Goal: Task Accomplishment & Management: Use online tool/utility

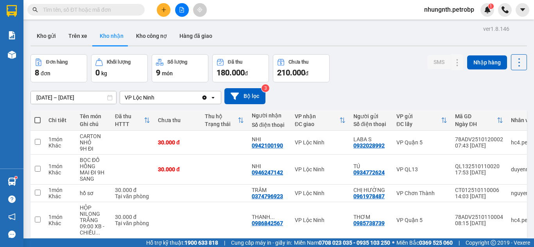
drag, startPoint x: 76, startPoint y: 38, endPoint x: 82, endPoint y: 47, distance: 11.1
click at [76, 38] on button "Trên xe" at bounding box center [77, 36] width 31 height 19
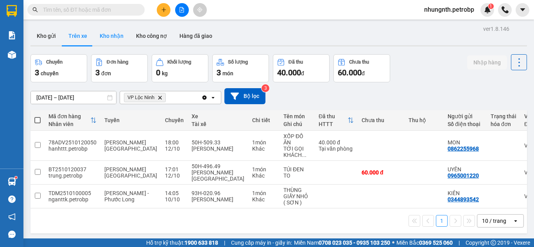
click at [118, 36] on button "Kho nhận" at bounding box center [111, 36] width 36 height 19
type input "[DATE] – [DATE]"
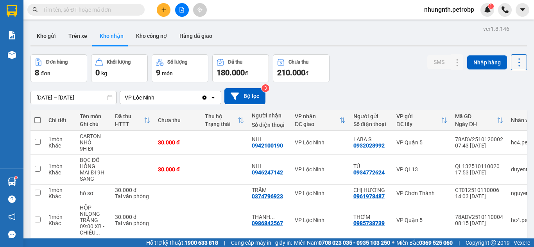
click at [518, 63] on icon at bounding box center [519, 62] width 2 height 8
click at [508, 84] on span "Xuất excel" at bounding box center [503, 84] width 25 height 8
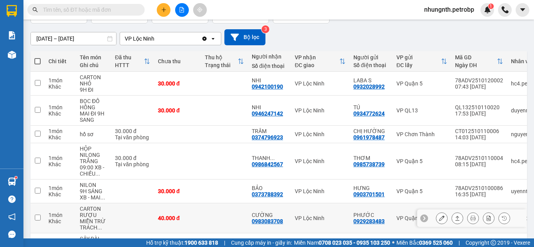
scroll to position [59, 0]
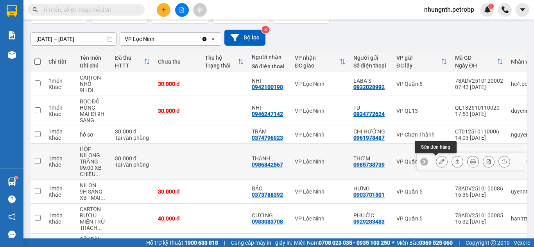
click at [439, 161] on icon at bounding box center [441, 161] width 5 height 5
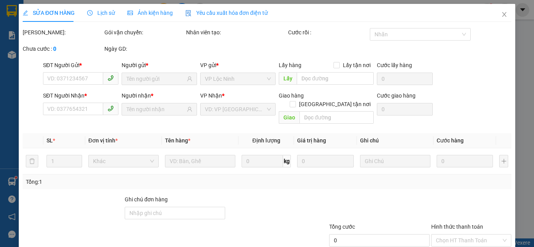
type input "0985738739"
type input "THƠM"
type input "0986842567"
type input "[PERSON_NAME]"
type input "30.000"
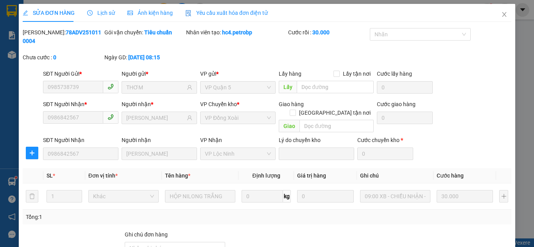
click at [102, 11] on span "Lịch sử" at bounding box center [101, 13] width 28 height 6
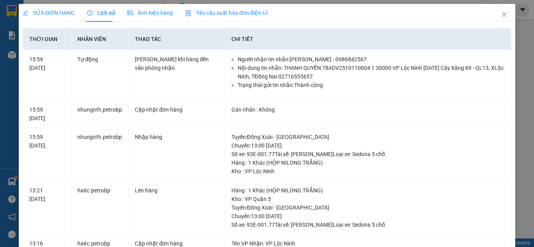
click at [45, 10] on span "SỬA ĐƠN HÀNG" at bounding box center [49, 13] width 52 height 6
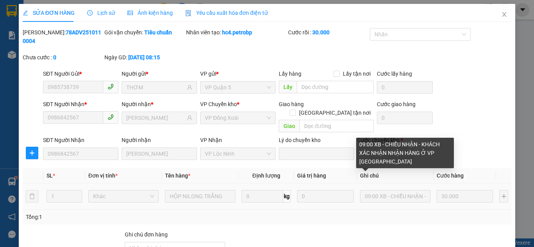
scroll to position [70, 0]
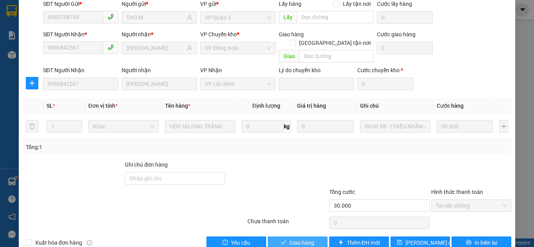
click at [301, 239] on span "Giao hàng" at bounding box center [301, 243] width 25 height 9
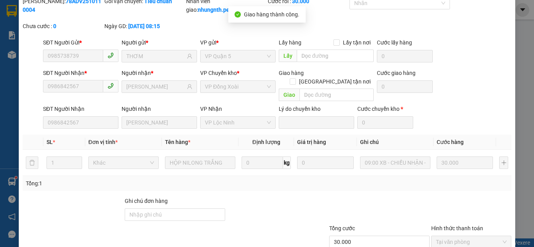
scroll to position [0, 0]
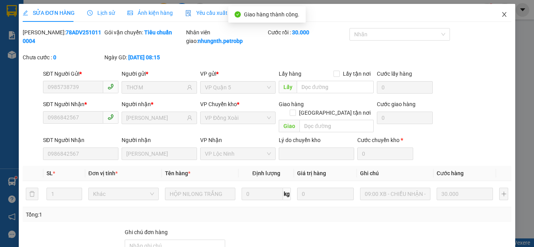
click at [501, 18] on icon "close" at bounding box center [504, 14] width 6 height 6
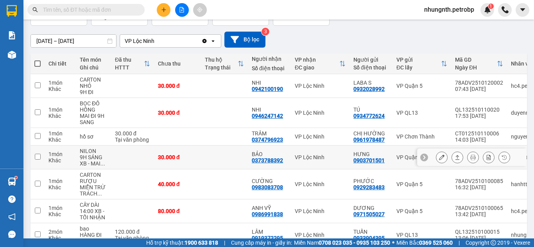
scroll to position [39, 0]
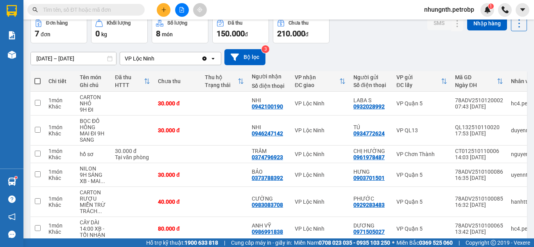
drag, startPoint x: 39, startPoint y: 58, endPoint x: 41, endPoint y: 66, distance: 7.9
click at [39, 59] on input "[DATE] – [DATE]" at bounding box center [73, 58] width 85 height 13
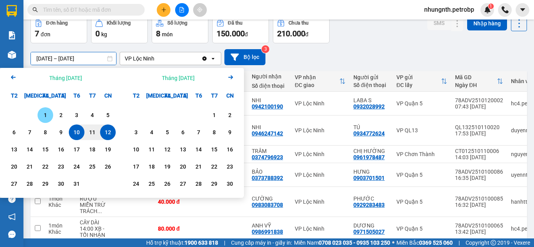
drag, startPoint x: 42, startPoint y: 116, endPoint x: 93, endPoint y: 137, distance: 55.6
click at [42, 116] on div "1" at bounding box center [45, 115] width 11 height 9
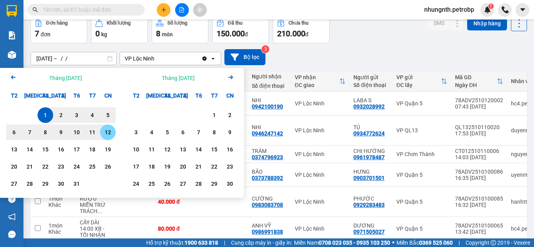
click at [110, 134] on div "12" at bounding box center [107, 132] width 11 height 9
type input "[DATE] – [DATE]"
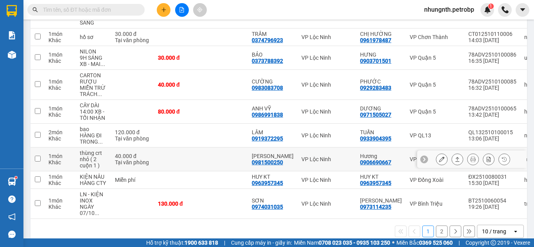
scroll to position [172, 0]
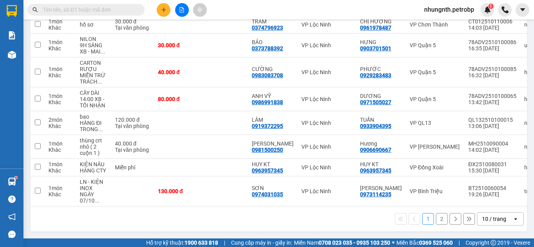
click at [437, 217] on button "2" at bounding box center [442, 219] width 12 height 12
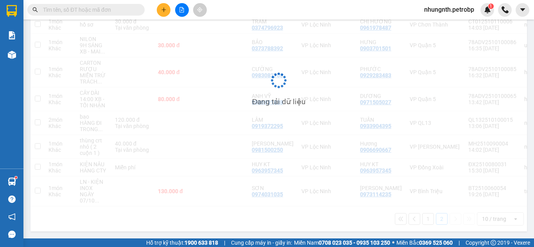
scroll to position [36, 0]
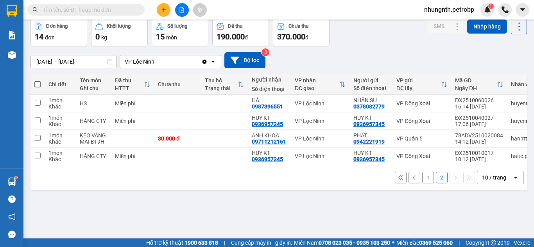
click at [422, 182] on button "1" at bounding box center [428, 178] width 12 height 12
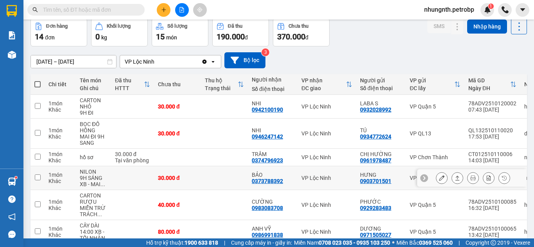
scroll to position [0, 0]
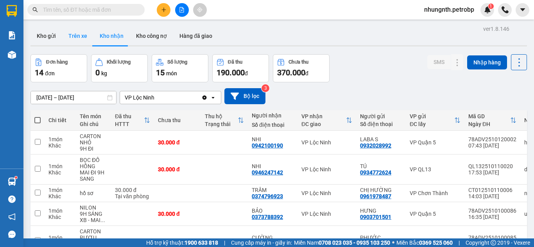
click at [75, 36] on button "Trên xe" at bounding box center [77, 36] width 31 height 19
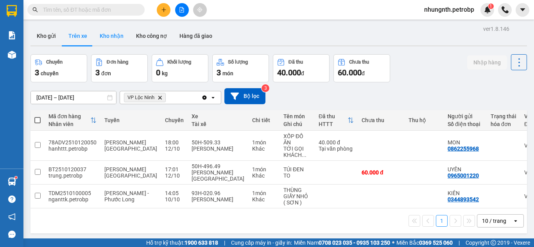
click at [110, 35] on button "Kho nhận" at bounding box center [111, 36] width 36 height 19
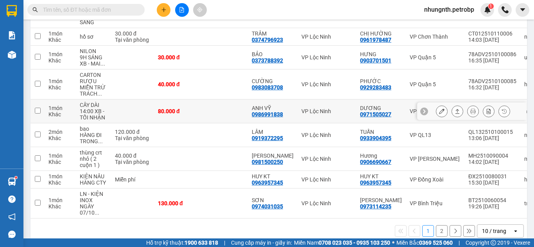
scroll to position [172, 0]
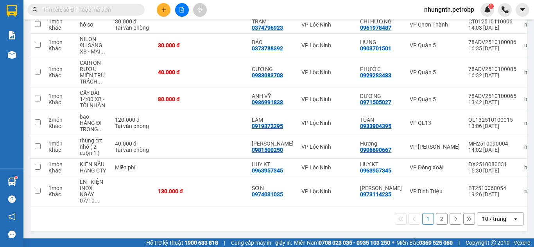
click at [437, 223] on button "2" at bounding box center [442, 219] width 12 height 12
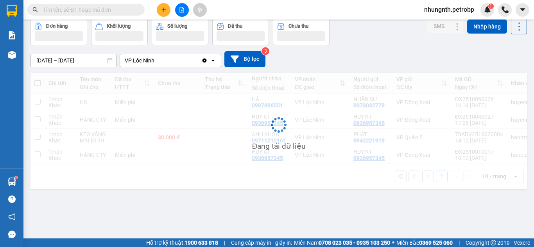
scroll to position [36, 0]
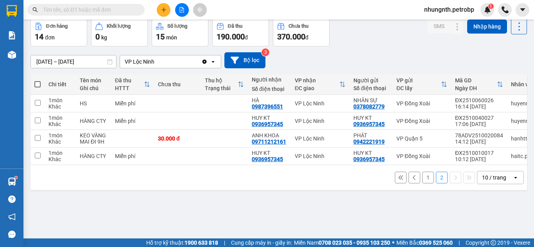
click at [72, 8] on input "text" at bounding box center [89, 9] width 92 height 9
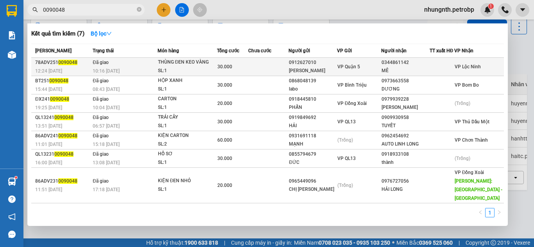
type input "0090048"
click at [305, 70] on div "[PERSON_NAME]" at bounding box center [312, 71] width 47 height 8
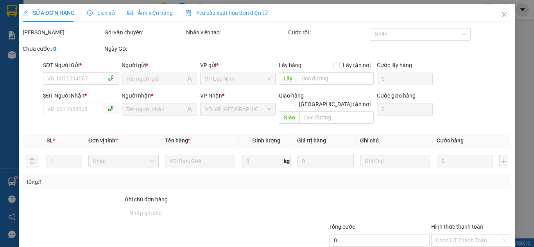
type input "0912627010"
type input "[PERSON_NAME]"
type input "0344861142"
type input "MÊ"
type input "30.000"
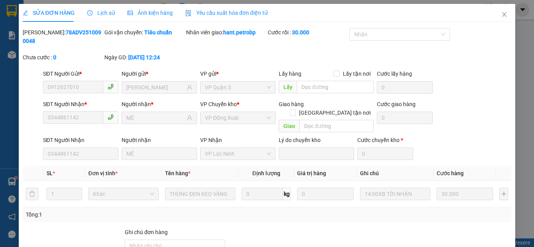
click at [104, 14] on span "Lịch sử" at bounding box center [101, 13] width 28 height 6
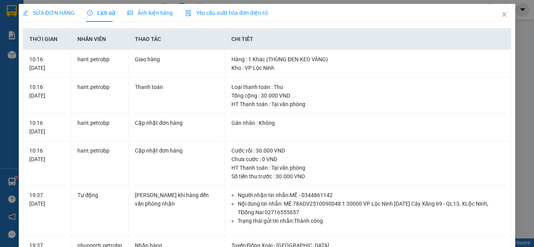
click at [97, 15] on span "Lịch sử" at bounding box center [101, 13] width 28 height 6
click at [45, 17] on div "SỬA ĐƠN HÀNG" at bounding box center [49, 13] width 52 height 9
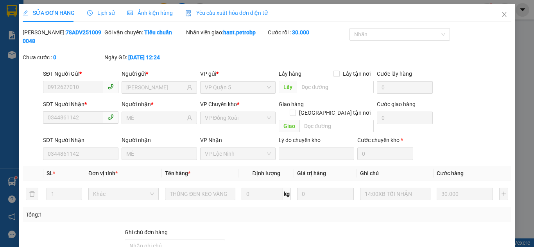
click at [76, 11] on div "SỬA ĐƠN HÀNG Lịch sử Ảnh kiện hàng Yêu cầu xuất hóa đơn điện tử" at bounding box center [145, 13] width 245 height 18
click at [99, 12] on span "Lịch sử" at bounding box center [101, 13] width 28 height 6
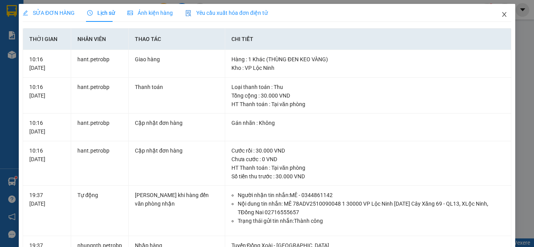
click at [502, 15] on icon "close" at bounding box center [504, 14] width 4 height 5
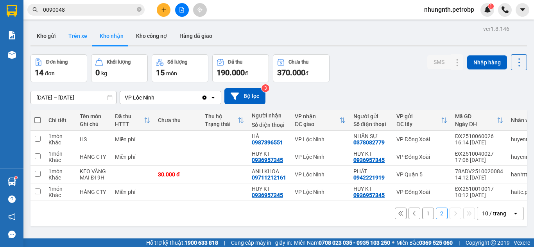
click at [82, 36] on button "Trên xe" at bounding box center [77, 36] width 31 height 19
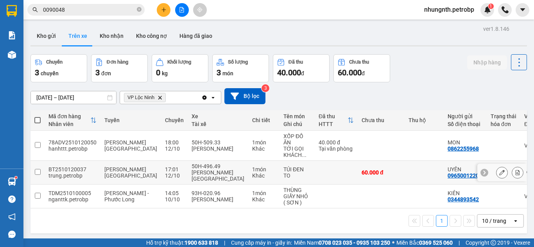
click at [515, 173] on icon at bounding box center [517, 172] width 5 height 5
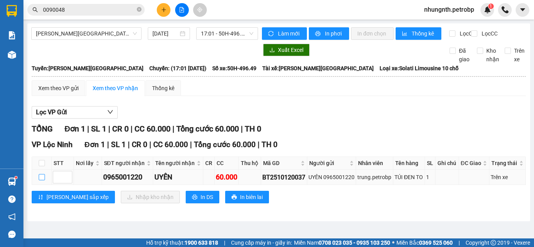
click at [42, 181] on input "checkbox" at bounding box center [42, 177] width 6 height 6
checkbox input "true"
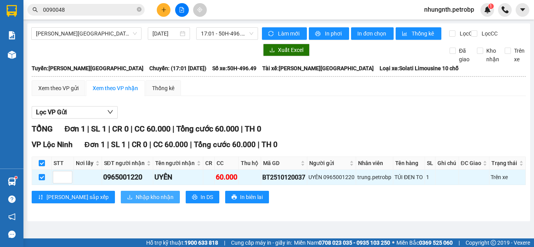
click at [121, 203] on button "Nhập kho nhận" at bounding box center [150, 197] width 59 height 13
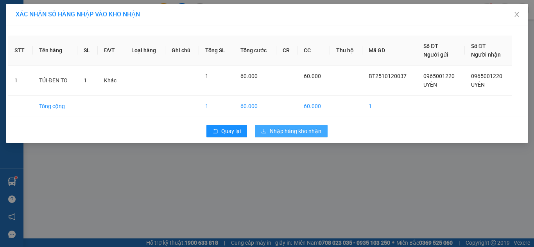
click at [312, 133] on span "Nhập hàng kho nhận" at bounding box center [296, 131] width 52 height 9
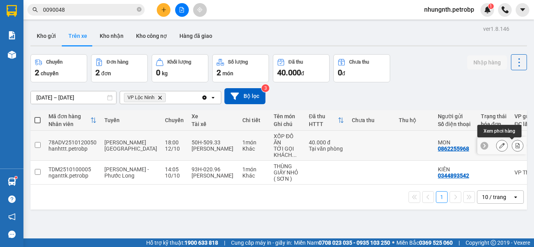
click at [512, 147] on button at bounding box center [517, 146] width 11 height 14
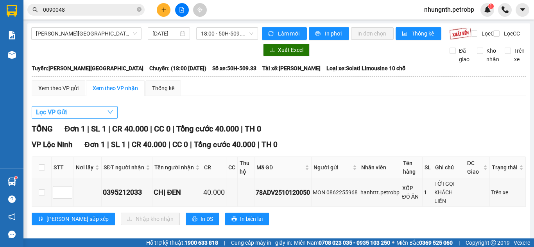
scroll to position [15, 0]
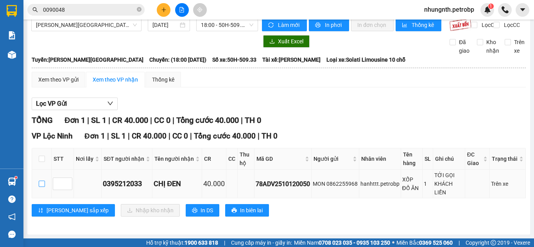
click at [43, 183] on input "checkbox" at bounding box center [42, 184] width 6 height 6
checkbox input "true"
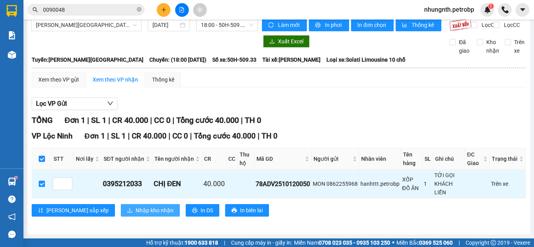
click at [136, 207] on span "Nhập kho nhận" at bounding box center [155, 210] width 38 height 9
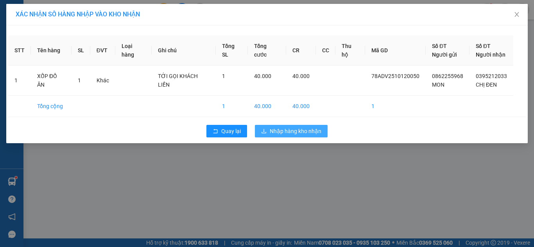
click at [282, 130] on span "Nhập hàng kho nhận" at bounding box center [296, 131] width 52 height 9
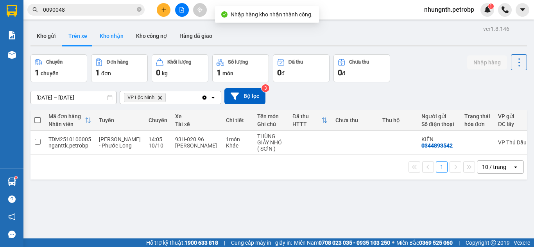
click at [115, 35] on button "Kho nhận" at bounding box center [111, 36] width 36 height 19
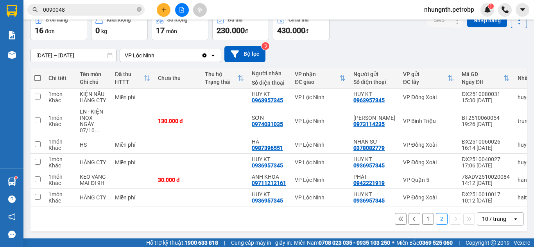
scroll to position [45, 0]
click at [422, 220] on button "1" at bounding box center [428, 219] width 12 height 12
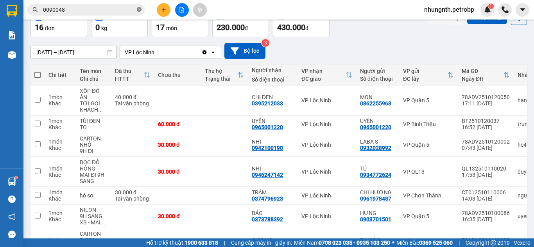
click at [140, 9] on icon "close-circle" at bounding box center [139, 9] width 5 height 5
click at [106, 10] on input "text" at bounding box center [89, 9] width 92 height 9
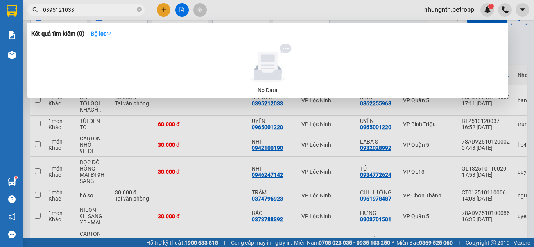
click at [63, 9] on input "0395121033" at bounding box center [89, 9] width 92 height 9
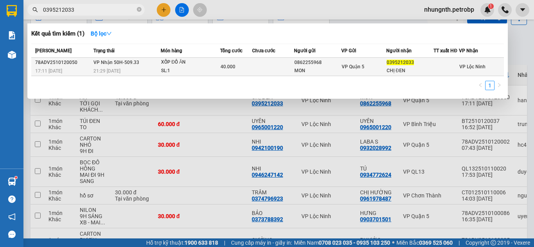
type input "0395212033"
click at [256, 71] on td at bounding box center [273, 67] width 42 height 18
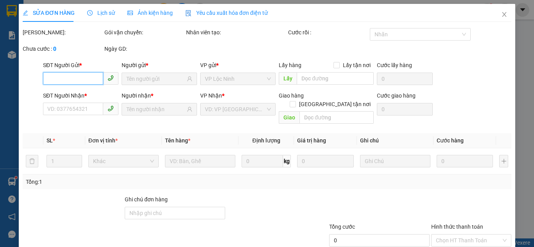
type input "0862255968"
type input "MON"
type input "0395212033"
type input "CHỊ ĐEN"
type input "40.000"
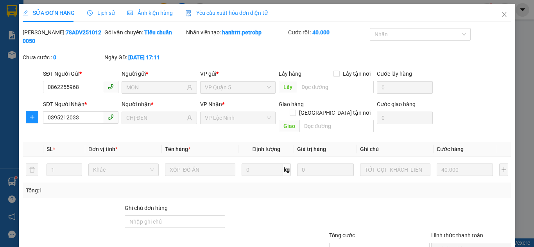
click at [526, 216] on div "SỬA ĐƠN HÀNG Lịch sử Ảnh kiện hàng Yêu cầu xuất hóa đơn điện tử Total Paid Fee …" at bounding box center [267, 123] width 534 height 247
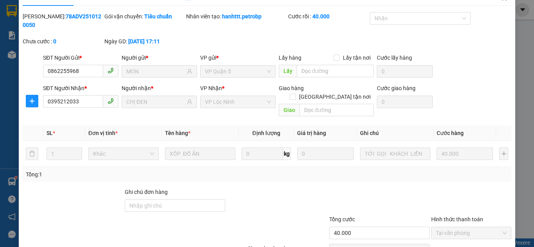
scroll to position [43, 0]
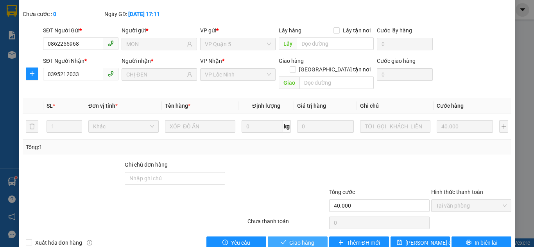
click at [298, 239] on span "Giao hàng" at bounding box center [301, 243] width 25 height 9
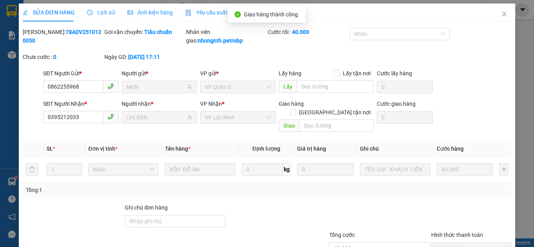
scroll to position [0, 0]
click at [501, 17] on icon "close" at bounding box center [504, 14] width 6 height 6
